Goal: Task Accomplishment & Management: Manage account settings

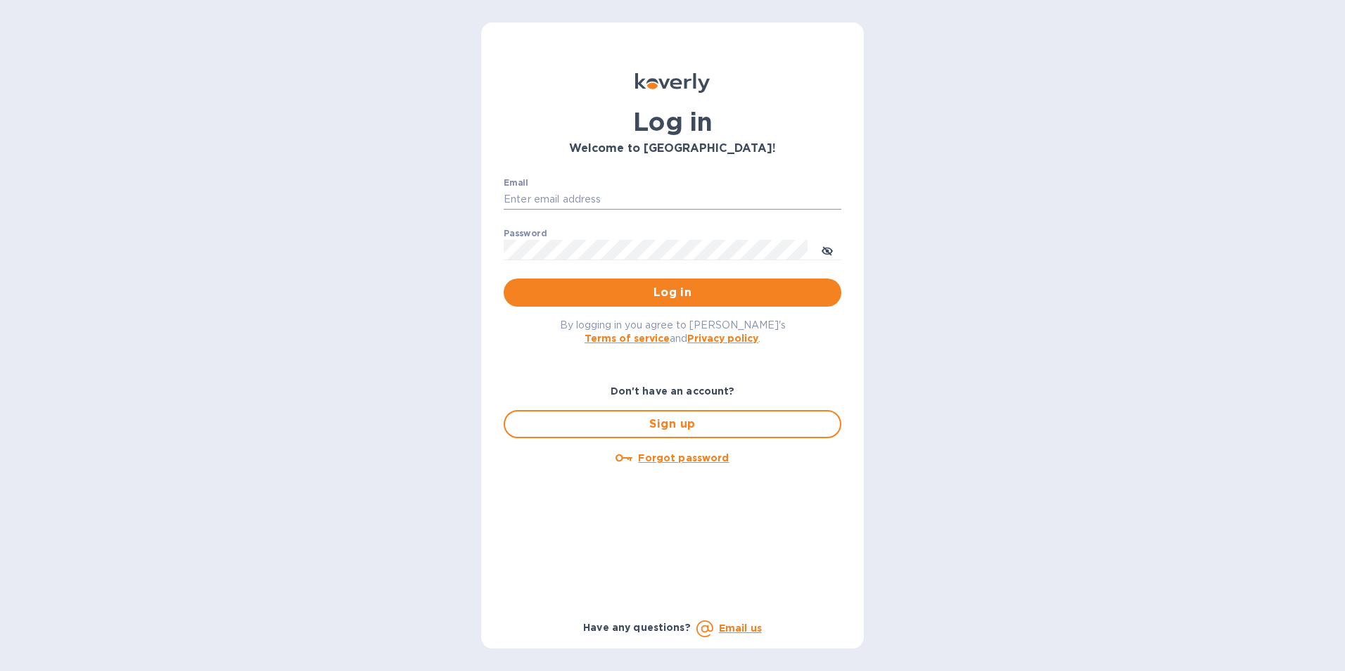
click at [575, 204] on input "Email" at bounding box center [673, 199] width 338 height 21
type input "[EMAIL_ADDRESS][DOMAIN_NAME]"
click at [822, 250] on icon "toggle password visibility" at bounding box center [827, 251] width 11 height 11
click at [499, 251] on div "Email [EMAIL_ADDRESS][DOMAIN_NAME] ​ Password ​ Log in" at bounding box center [672, 243] width 360 height 152
click at [549, 284] on span "Log in" at bounding box center [672, 292] width 315 height 17
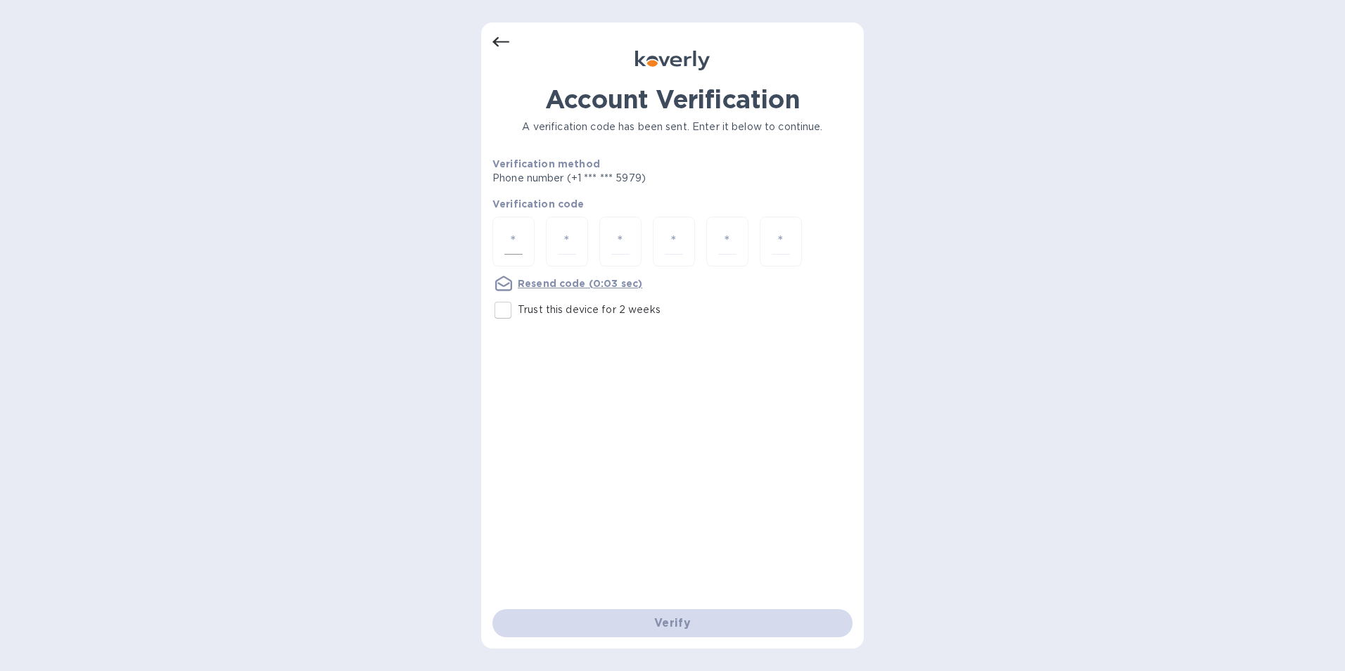
click at [524, 236] on div at bounding box center [513, 242] width 42 height 50
type input "9"
type input "6"
type input "9"
type input "3"
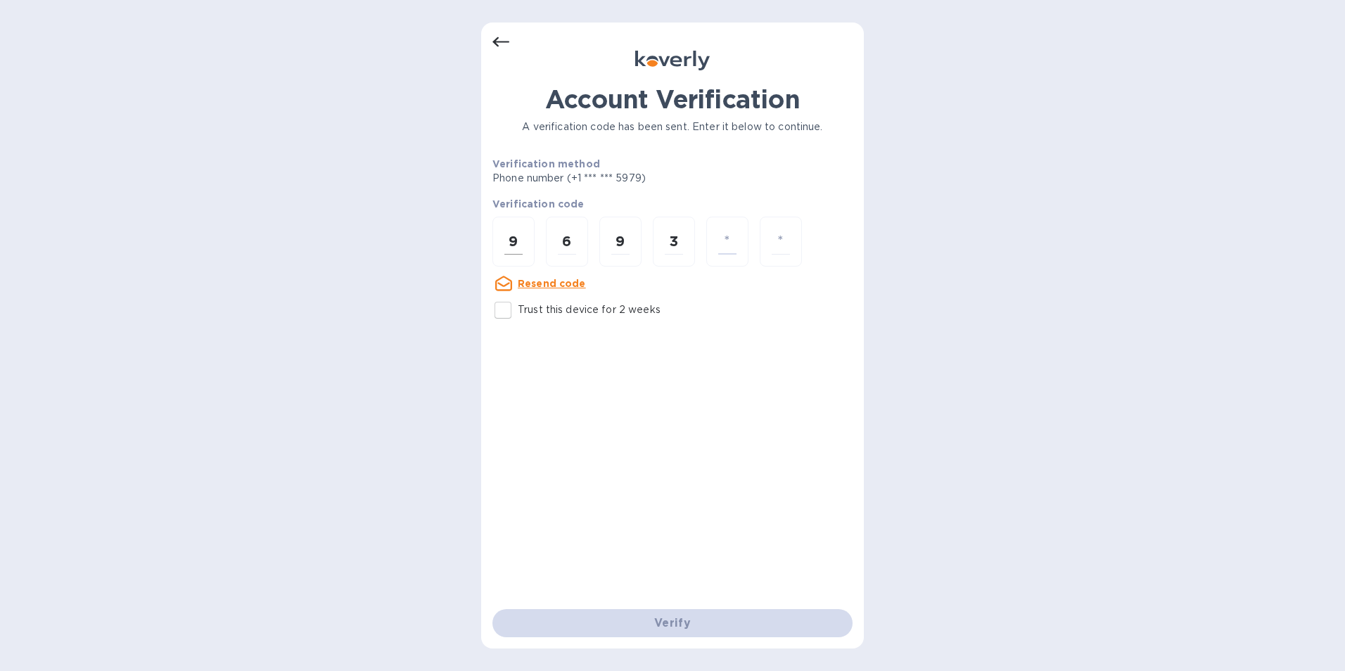
type input "3"
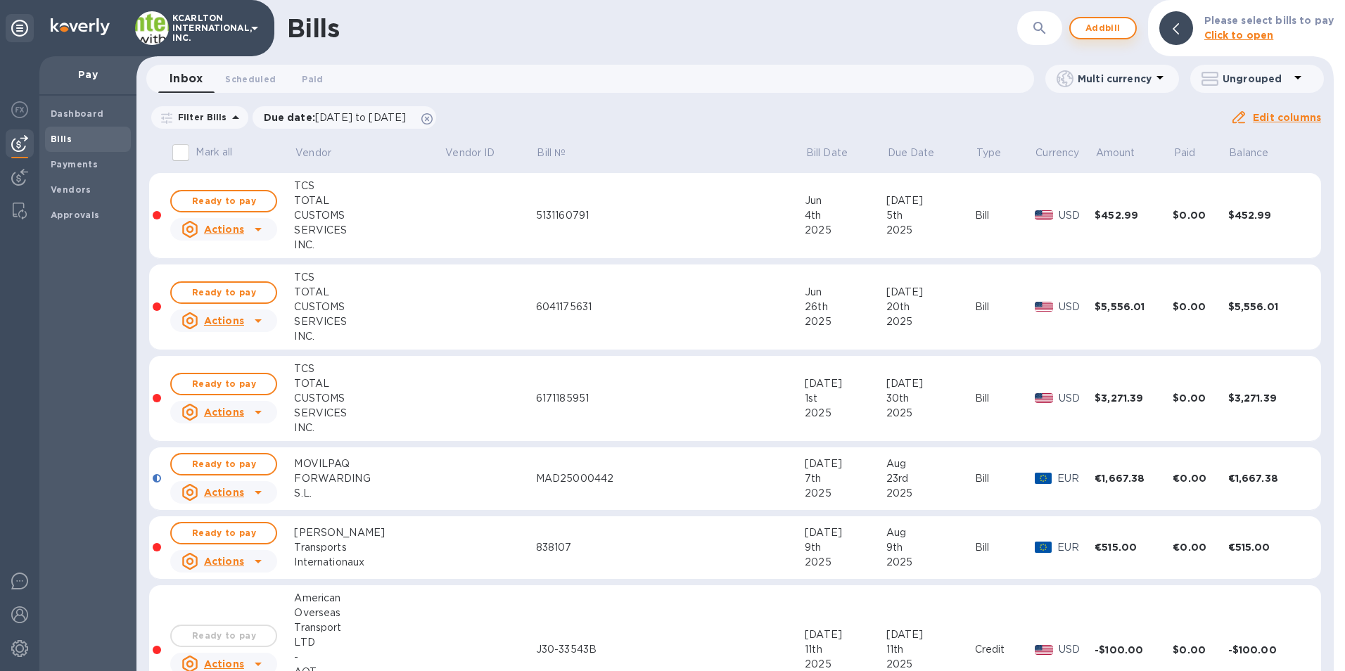
click at [1093, 28] on span "Add bill" at bounding box center [1103, 28] width 42 height 17
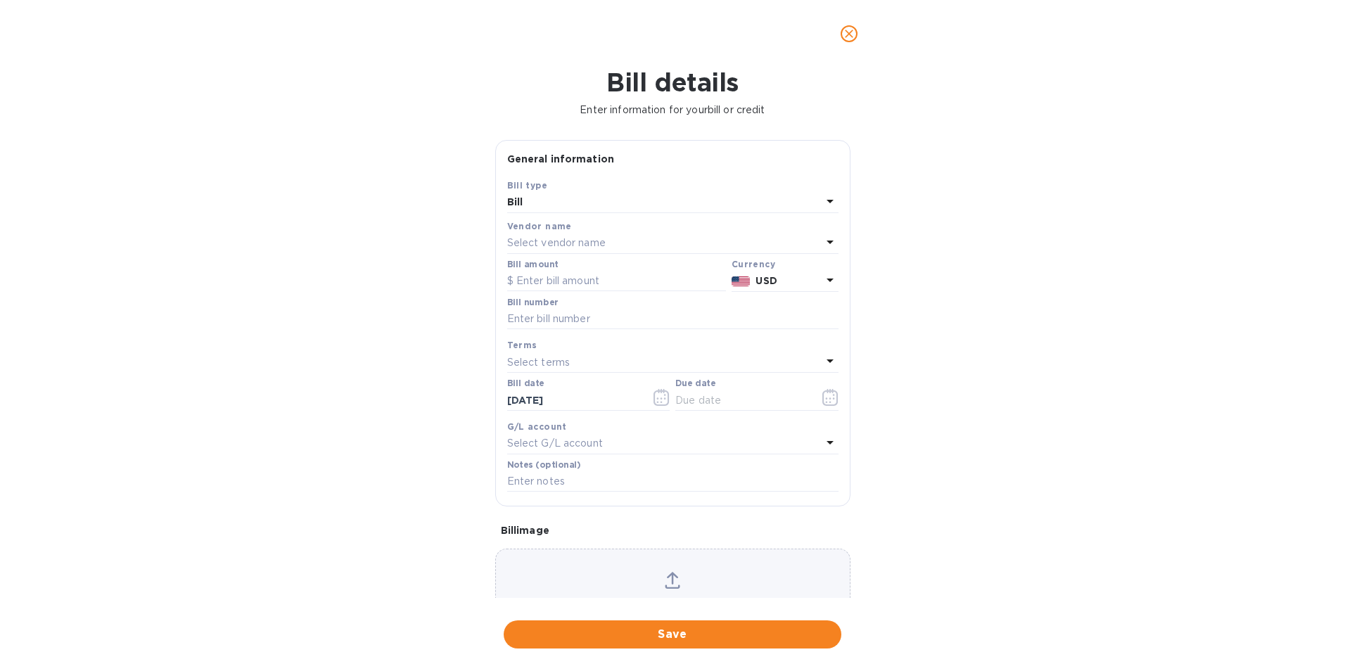
click at [578, 239] on p "Select vendor name" at bounding box center [556, 243] width 98 height 15
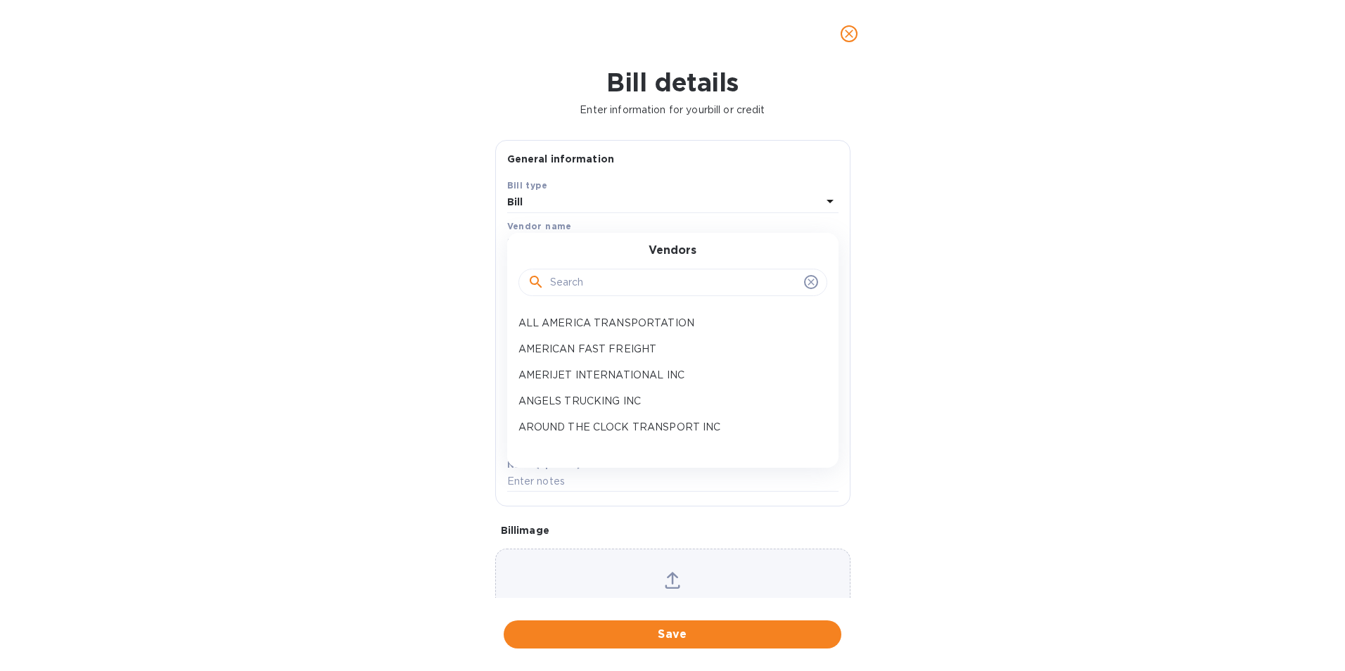
click at [574, 287] on input "text" at bounding box center [674, 282] width 248 height 21
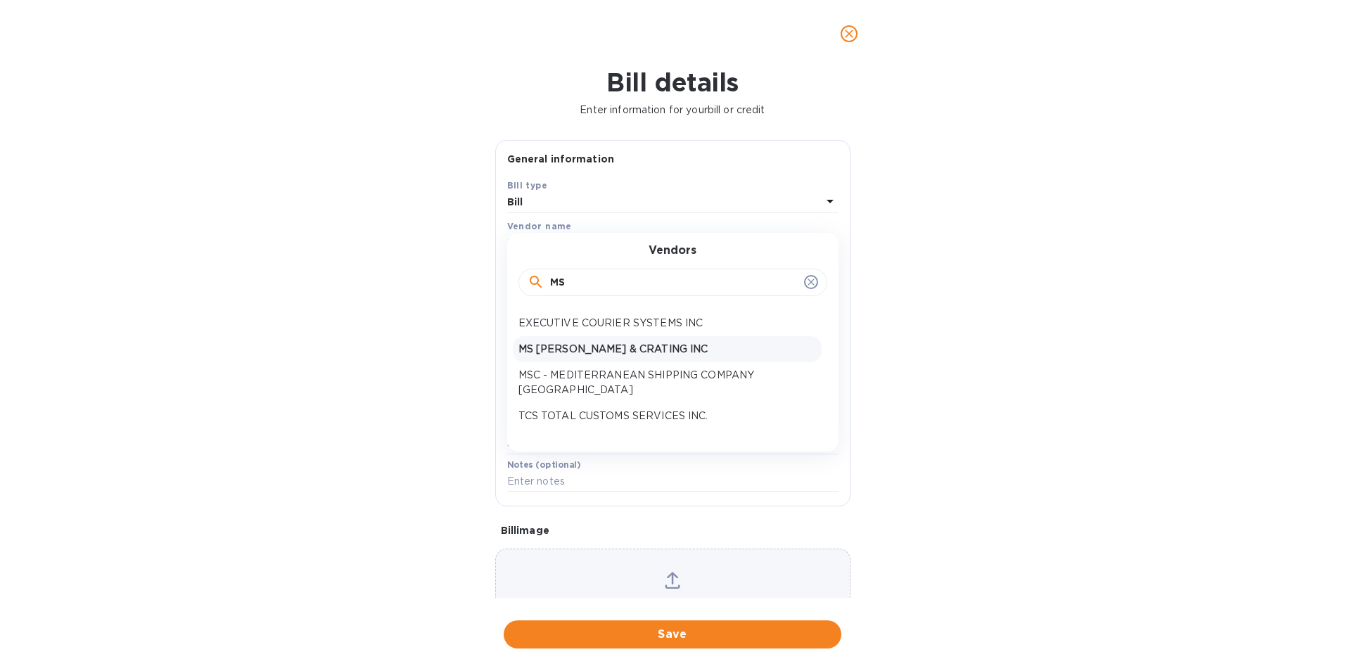
type input "MS"
click at [596, 340] on div "MS [PERSON_NAME] & CRATING INC" at bounding box center [667, 349] width 309 height 26
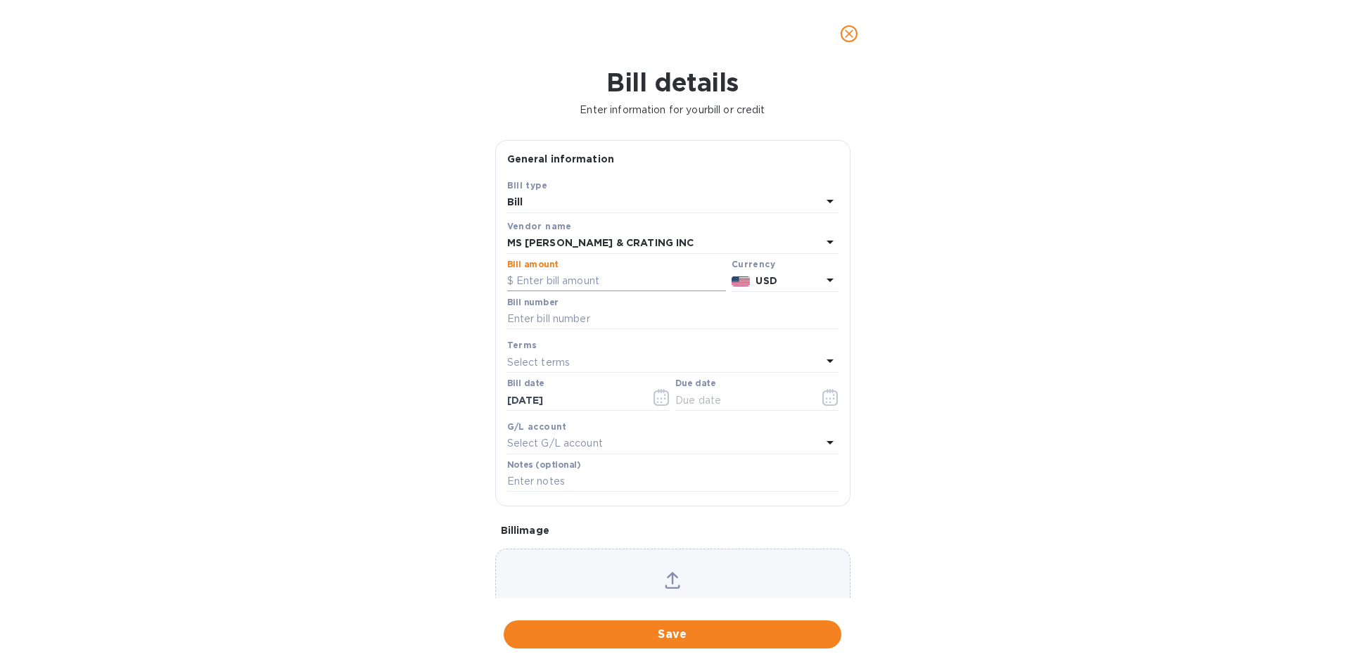
click at [589, 286] on input "text" at bounding box center [616, 281] width 219 height 21
type input "1,642.50"
click at [577, 313] on input "text" at bounding box center [672, 319] width 331 height 21
click at [611, 319] on input "10715," at bounding box center [672, 319] width 331 height 21
type input "10715, 10831, 10832"
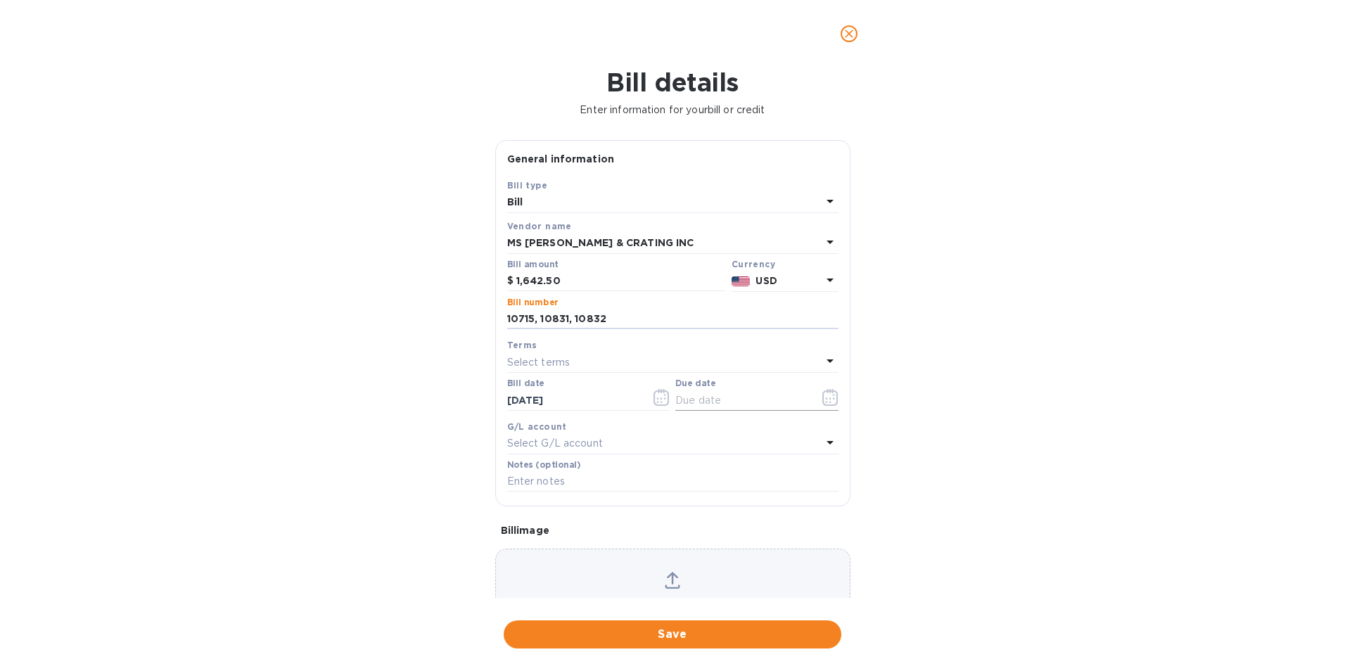
click at [827, 395] on icon "button" at bounding box center [830, 397] width 16 height 17
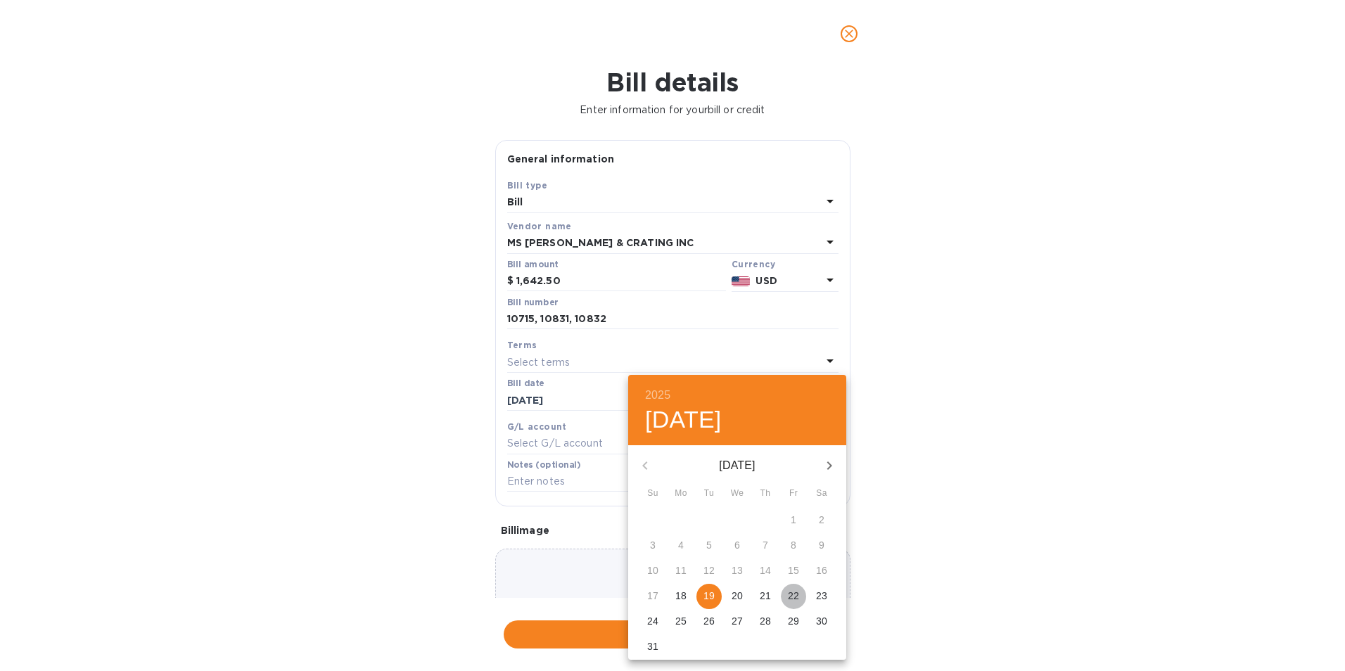
click at [793, 593] on p "22" at bounding box center [793, 596] width 11 height 14
type input "[DATE]"
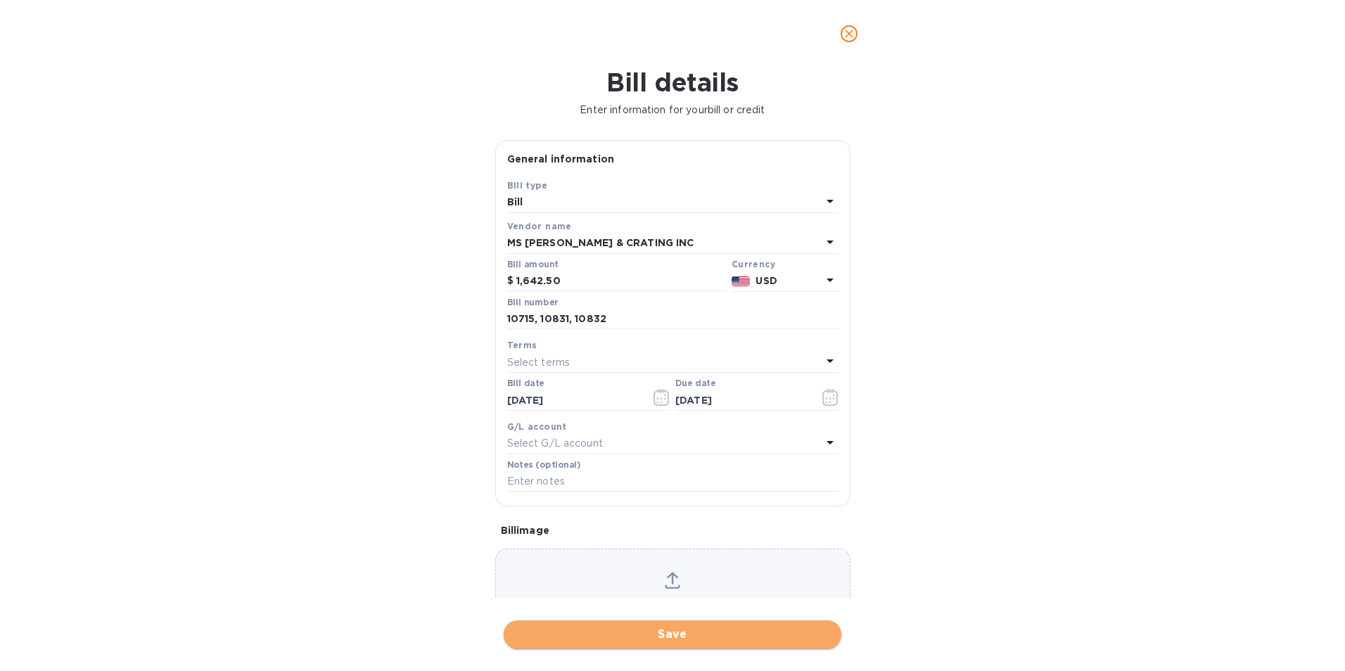
click at [713, 641] on span "Save" at bounding box center [672, 634] width 315 height 17
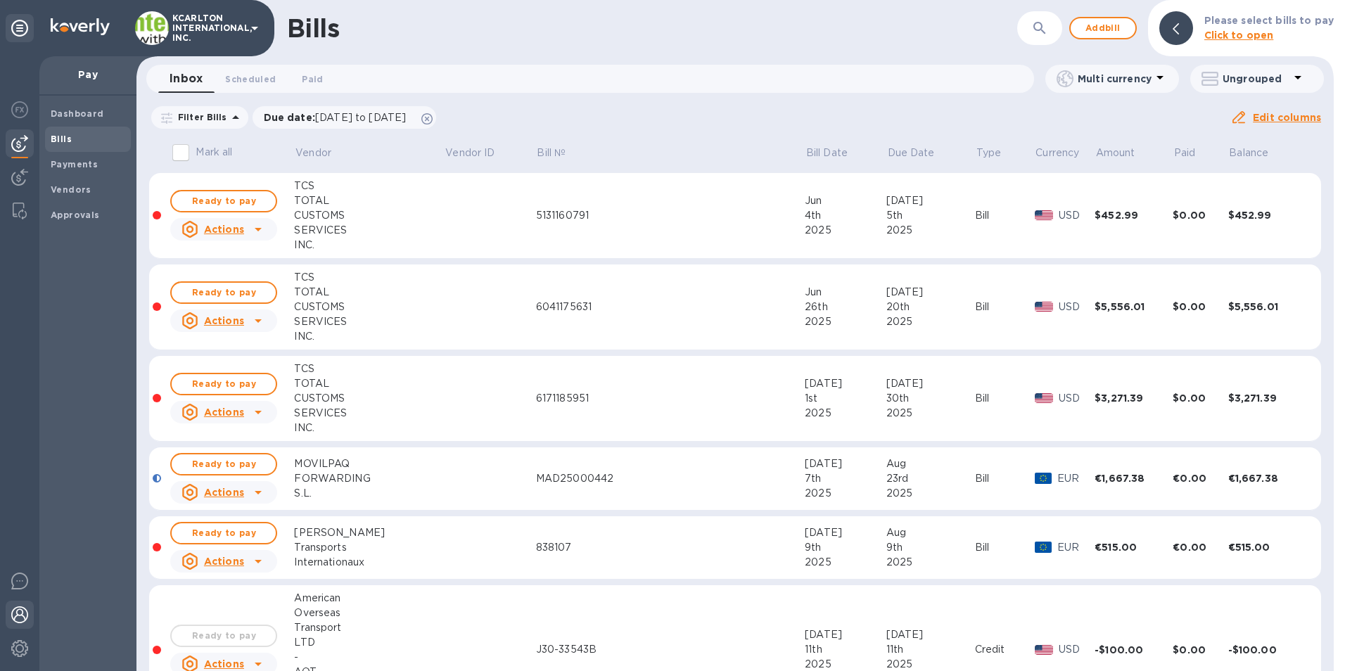
click at [24, 622] on img at bounding box center [19, 614] width 17 height 17
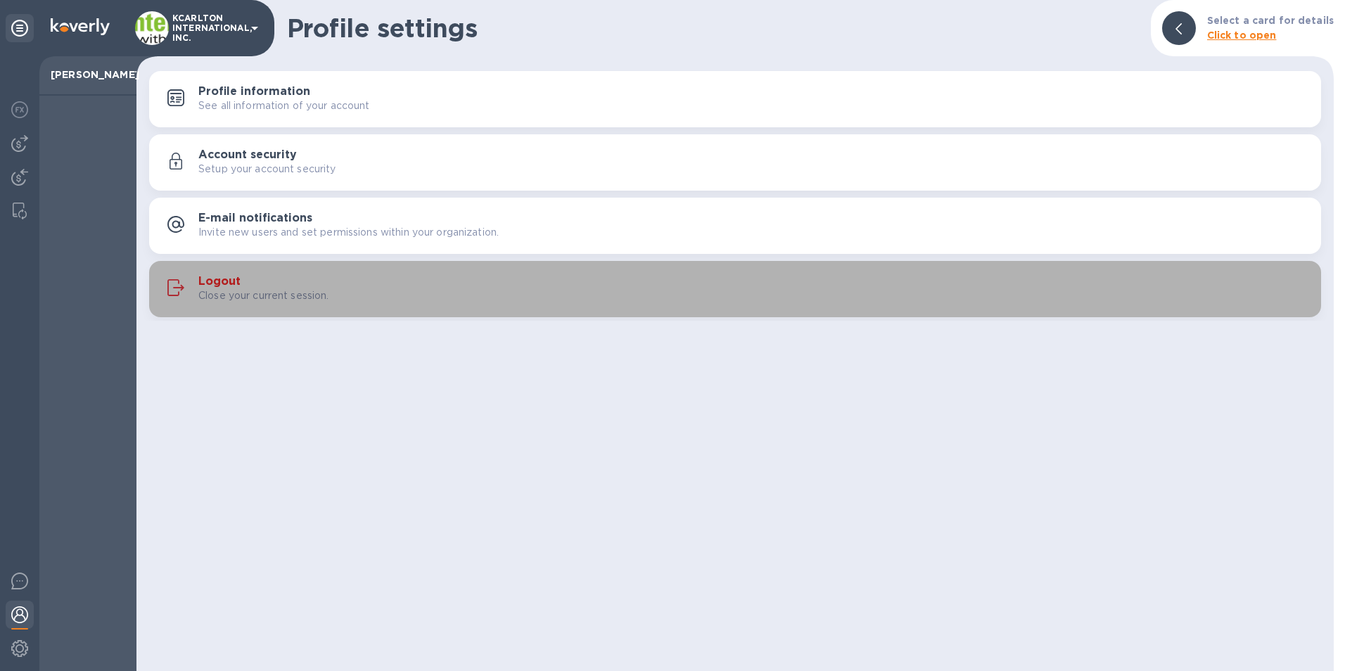
click at [233, 281] on h3 "Logout" at bounding box center [219, 281] width 42 height 13
